Goal: Information Seeking & Learning: Understand process/instructions

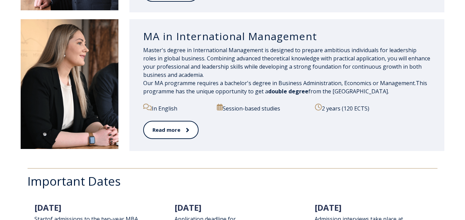
scroll to position [755, 0]
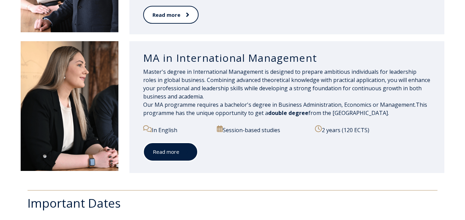
click at [180, 151] on span at bounding box center [183, 152] width 9 height 7
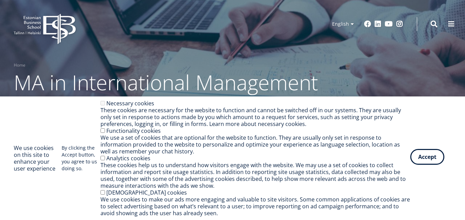
click at [427, 161] on button "Accept" at bounding box center [427, 157] width 34 height 16
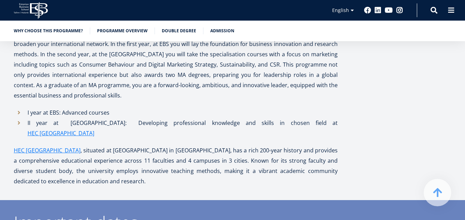
scroll to position [1651, 0]
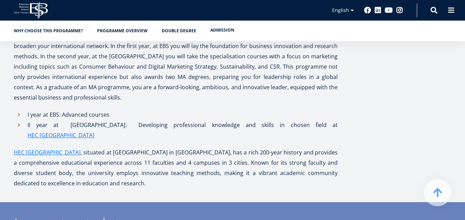
click at [221, 30] on link "Admission" at bounding box center [222, 30] width 24 height 7
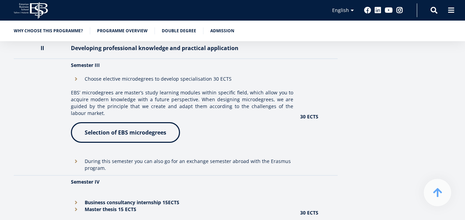
scroll to position [812, 0]
